Goal: Task Accomplishment & Management: Use online tool/utility

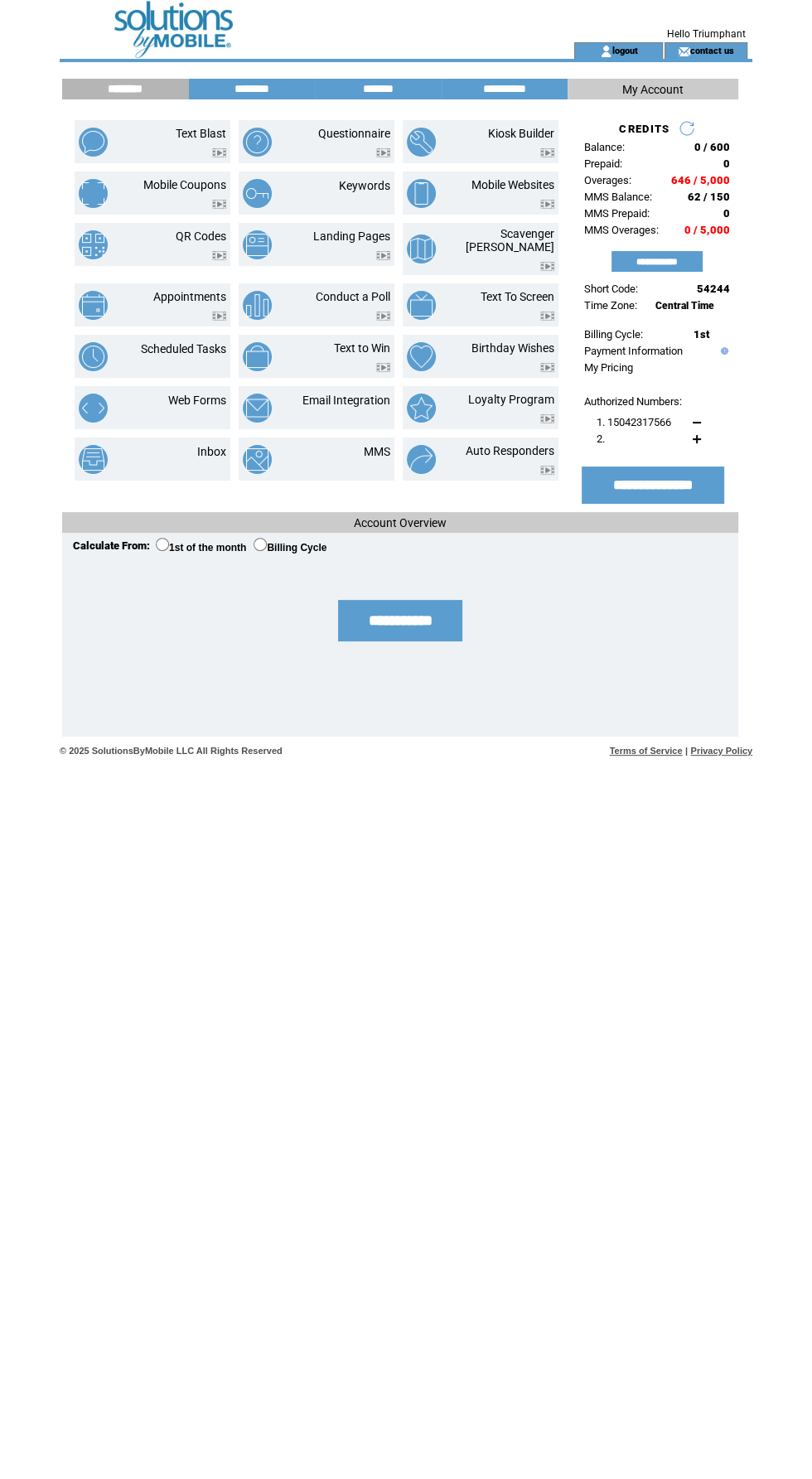
click at [195, 126] on link "Text Blast" at bounding box center [201, 133] width 51 height 14
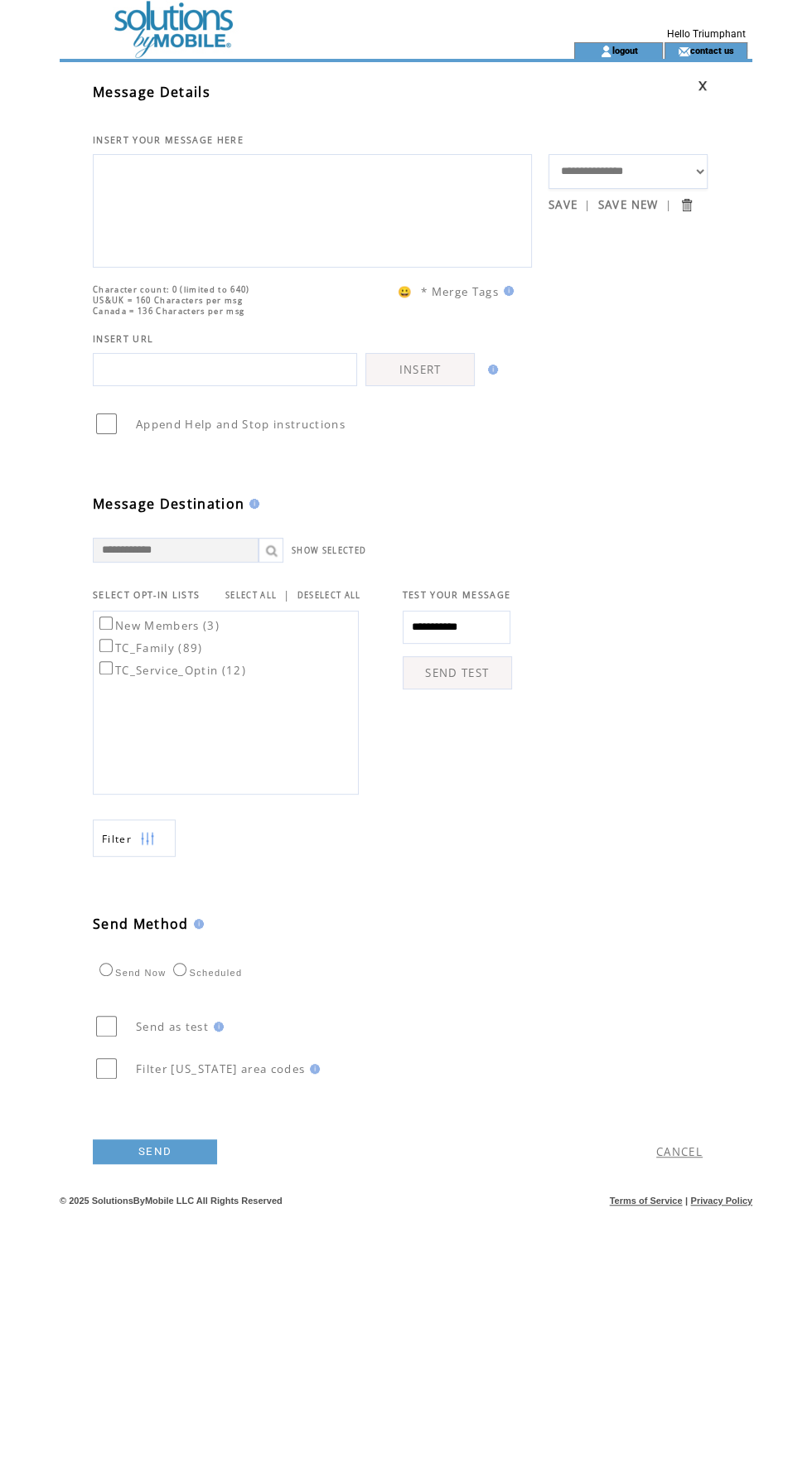
click at [413, 217] on textarea at bounding box center [312, 208] width 421 height 99
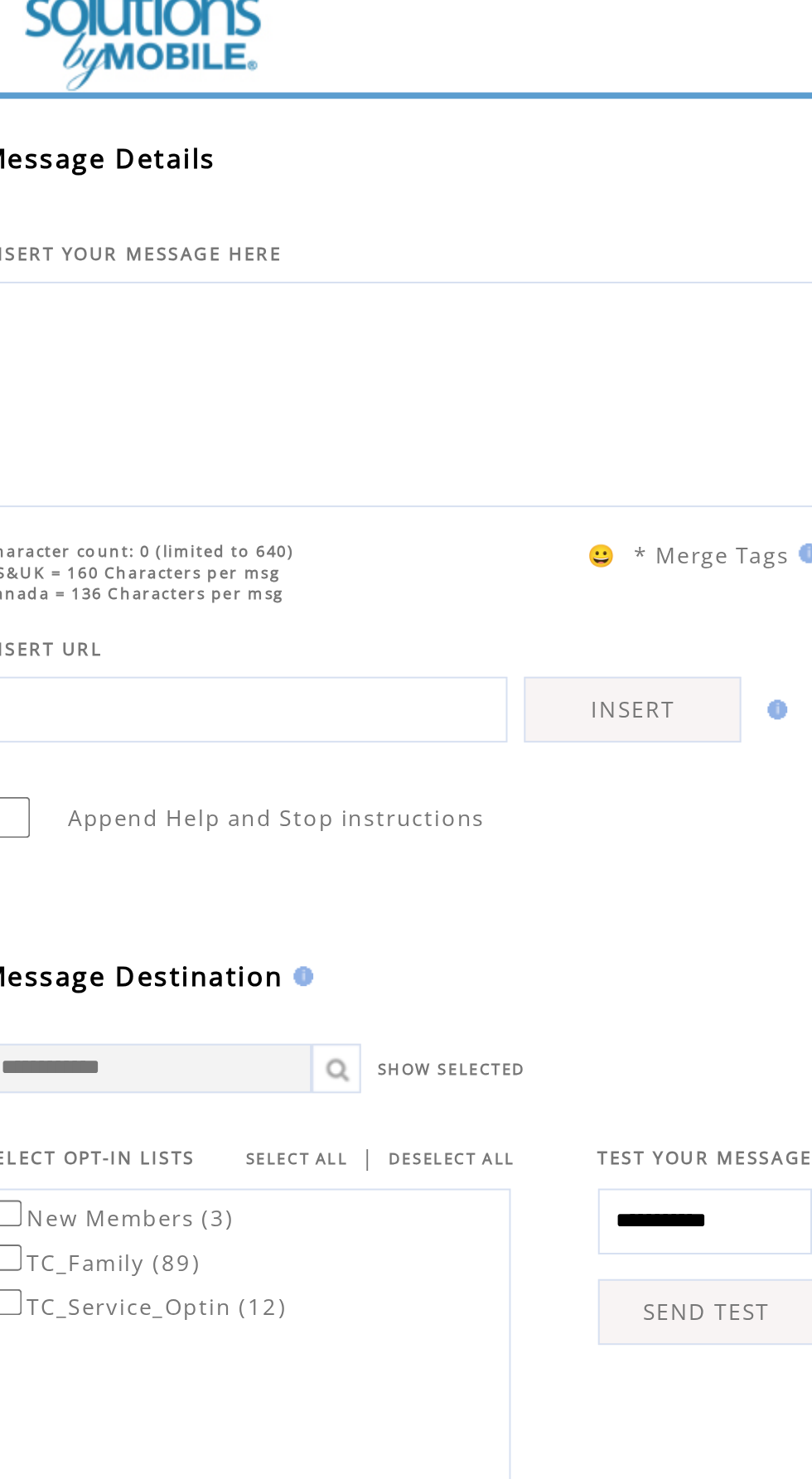
click at [354, 200] on textarea at bounding box center [312, 208] width 421 height 99
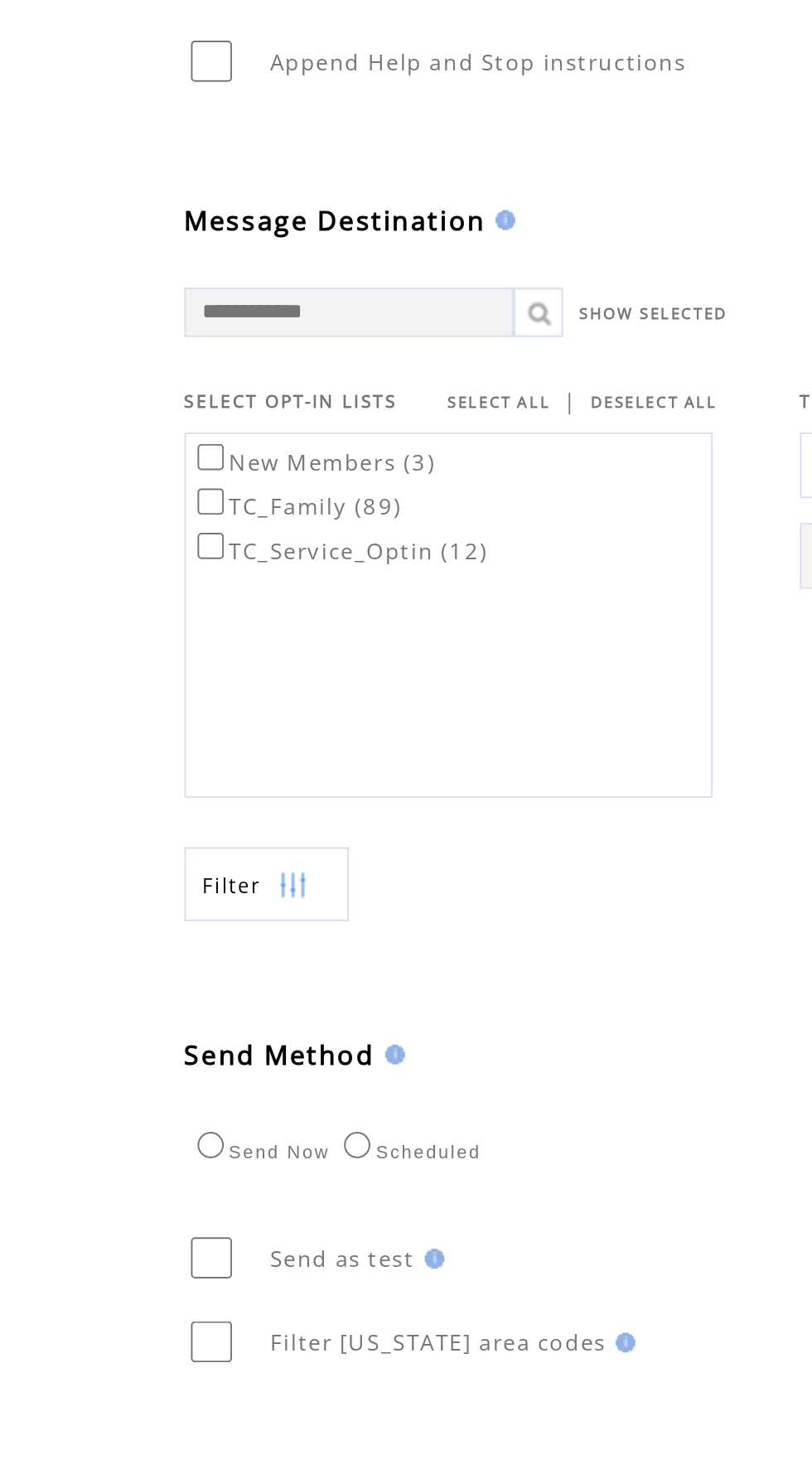
type textarea "**********"
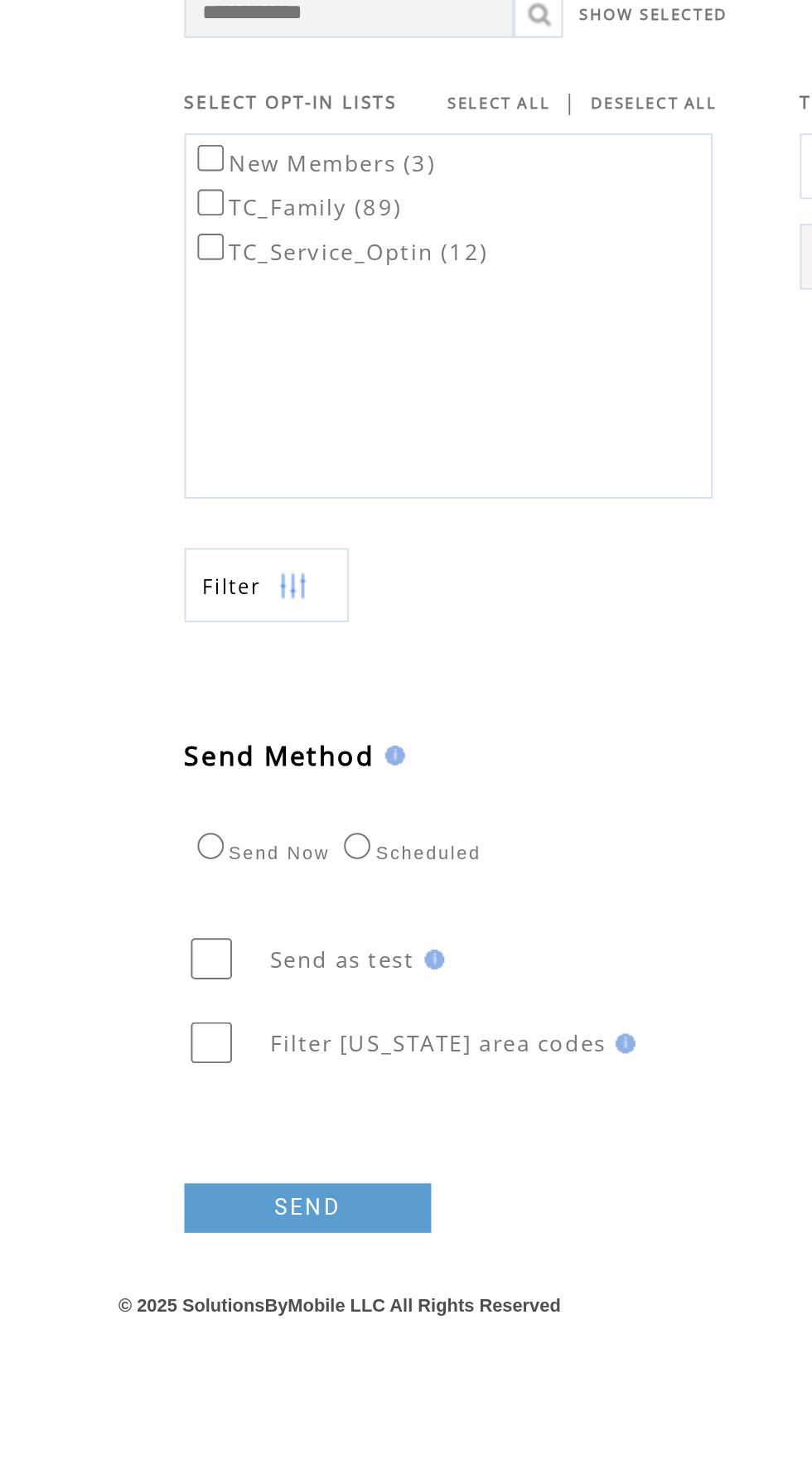
click at [185, 1164] on link "SEND" at bounding box center [155, 1152] width 125 height 25
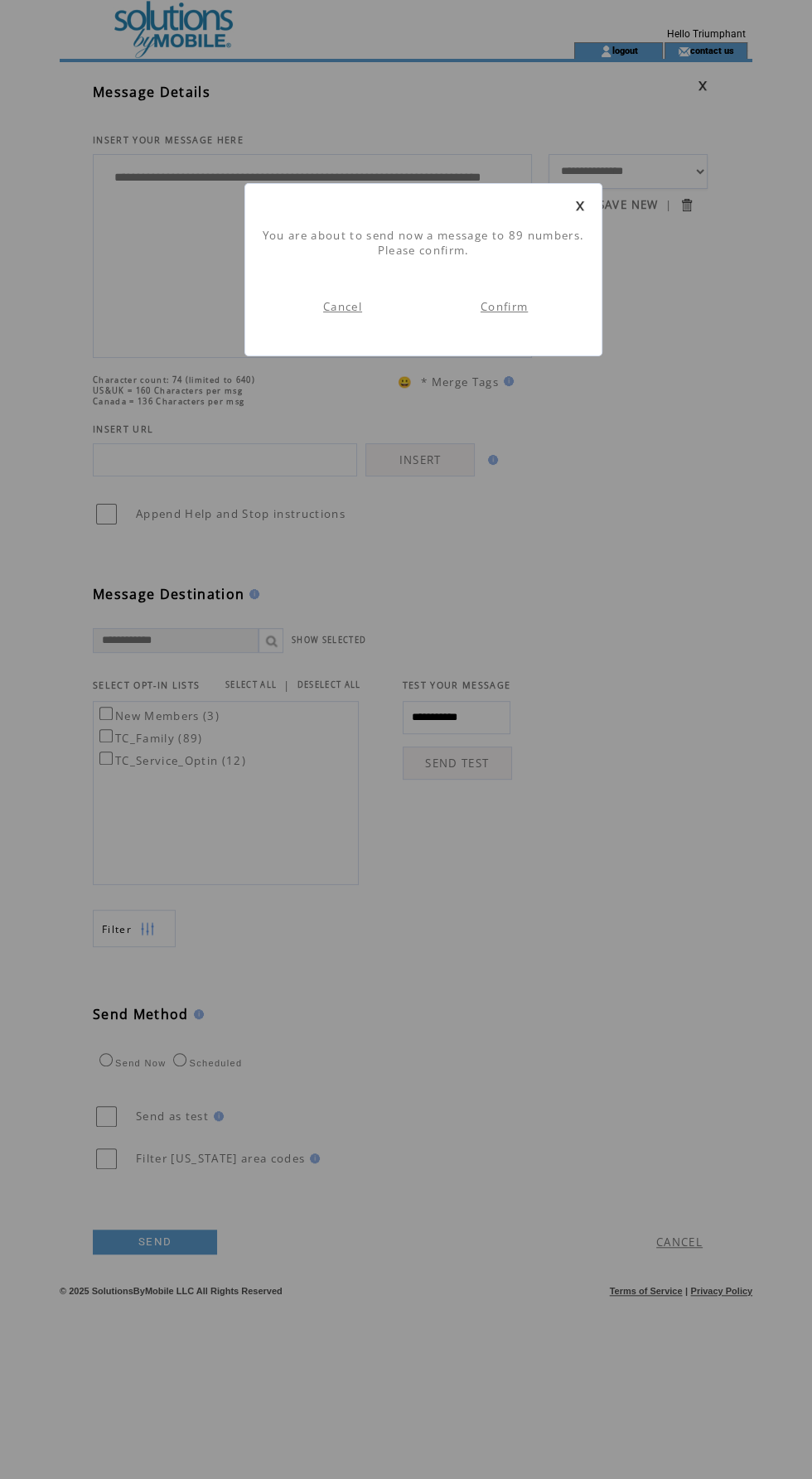
click at [525, 307] on link "Confirm" at bounding box center [504, 307] width 47 height 15
